Goal: Go to known website: Access a specific website the user already knows

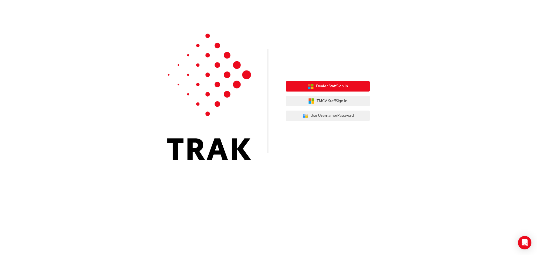
click at [327, 86] on span "Dealer Staff Sign In" at bounding box center [332, 86] width 32 height 6
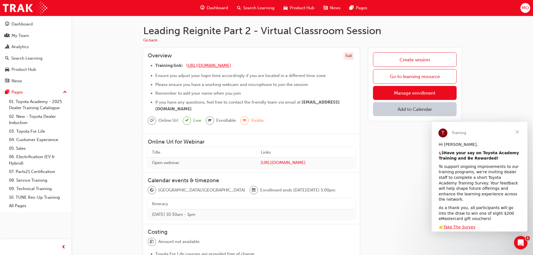
click at [211, 64] on span "[URL][DOMAIN_NAME]" at bounding box center [208, 65] width 45 height 5
